Goal: Task Accomplishment & Management: Manage account settings

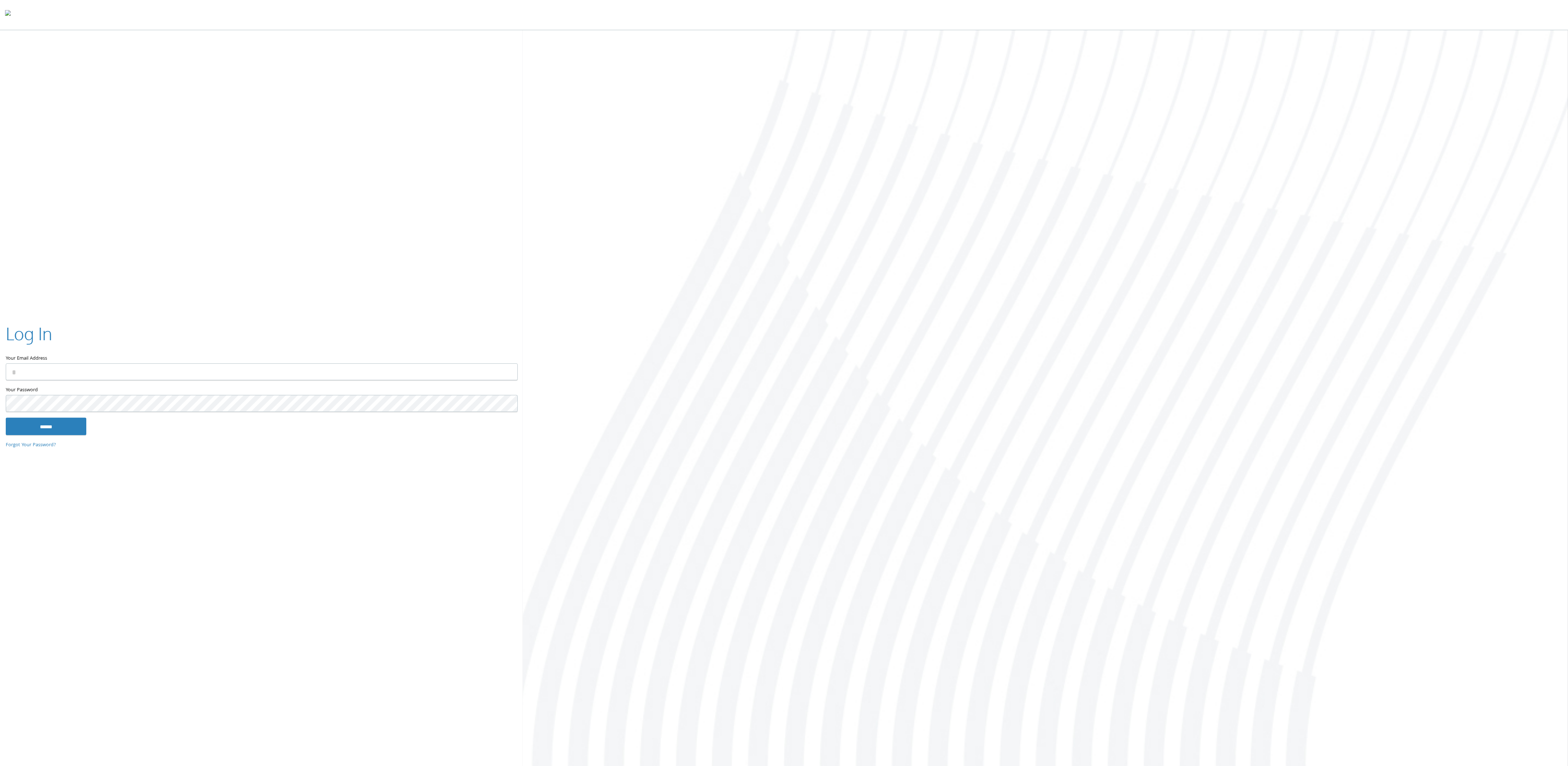
click at [352, 376] on input "Your Email Address" at bounding box center [261, 372] width 512 height 17
type input "**********"
click at [5, 418] on input "******" at bounding box center [46, 427] width 80 height 17
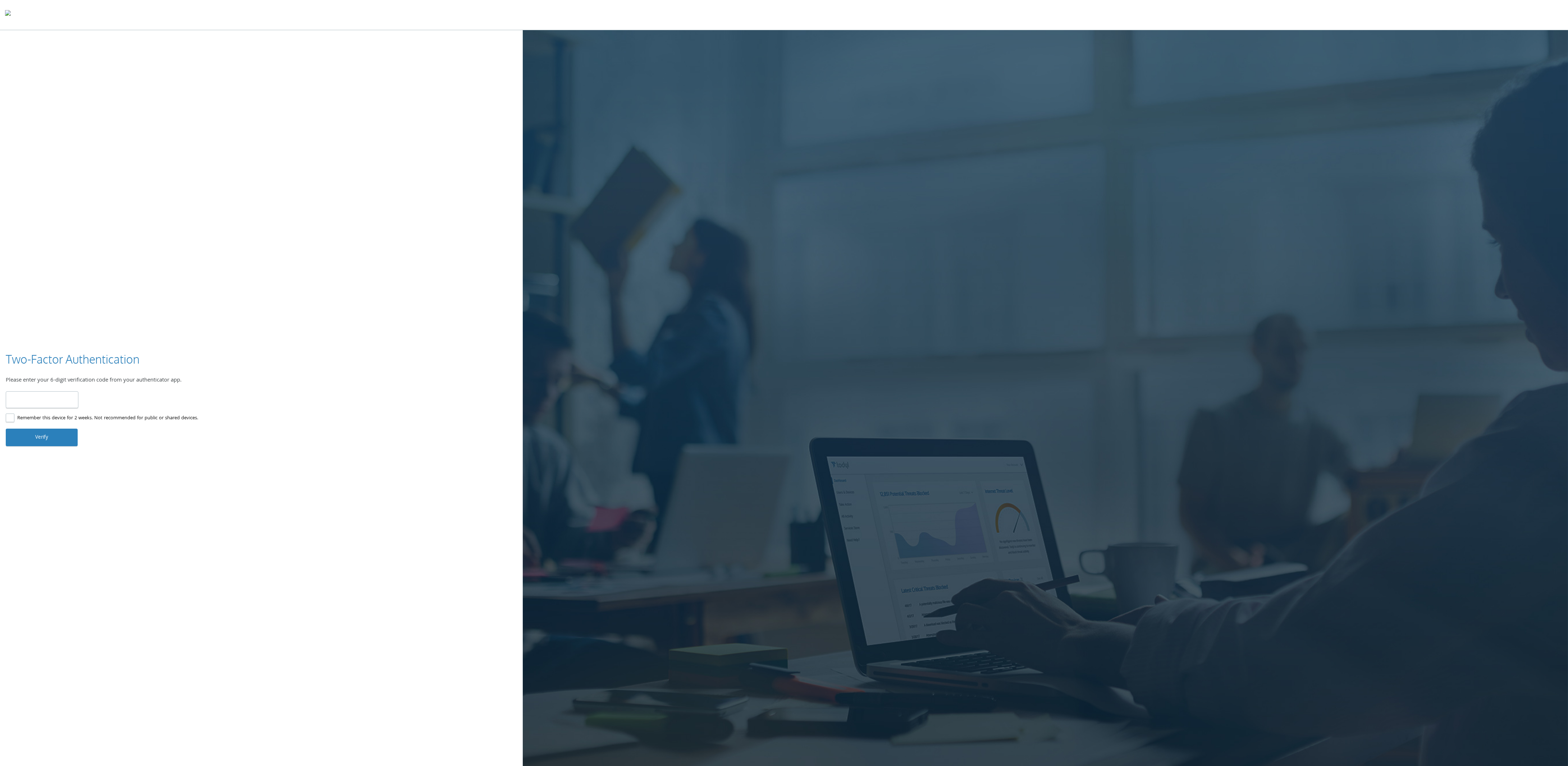
type input "******"
